Goal: Navigation & Orientation: Find specific page/section

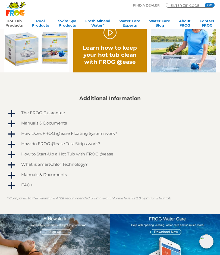
scroll to position [291, 0]
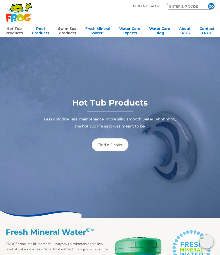
click at [71, 27] on link "Swim Spa Products" at bounding box center [67, 30] width 18 height 11
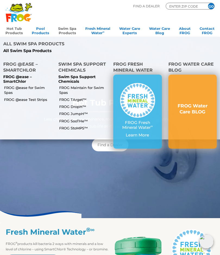
click at [76, 74] on link "Swim Spa Support Chemicals" at bounding box center [76, 79] width 37 height 10
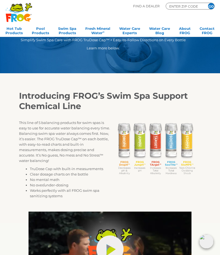
scroll to position [23, 0]
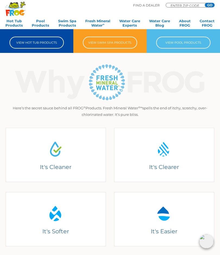
scroll to position [78, 0]
